Goal: Transaction & Acquisition: Purchase product/service

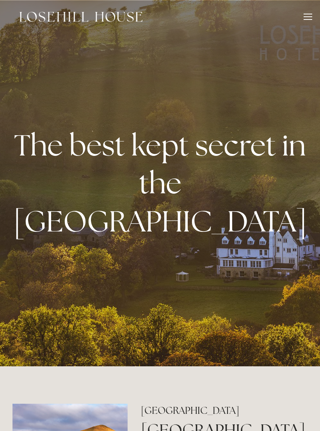
click at [304, 17] on div at bounding box center [307, 16] width 9 height 1
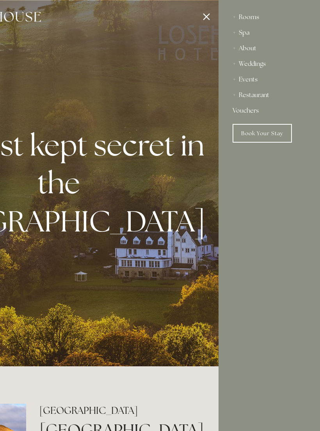
click at [248, 114] on link "Vouchers" at bounding box center [268, 111] width 73 height 16
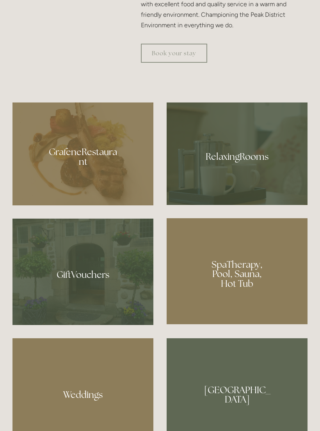
scroll to position [521, 0]
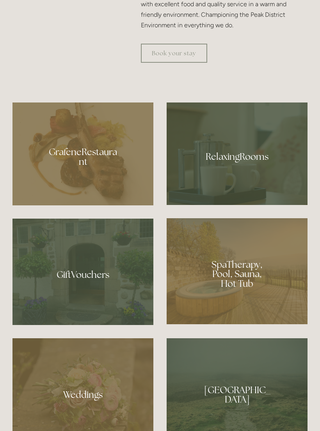
click at [250, 204] on div at bounding box center [236, 153] width 141 height 102
